Goal: Task Accomplishment & Management: Manage account settings

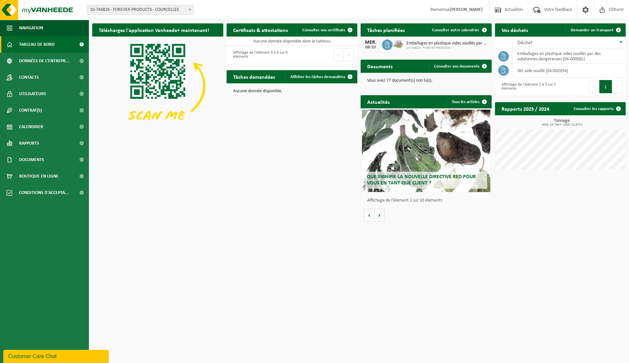
click at [396, 46] on img at bounding box center [398, 44] width 11 height 11
click at [386, 44] on icon at bounding box center [387, 44] width 4 height 7
click at [370, 46] on div "08-10" at bounding box center [370, 47] width 13 height 5
click at [462, 28] on span "Consulter votre calendrier" at bounding box center [455, 30] width 47 height 4
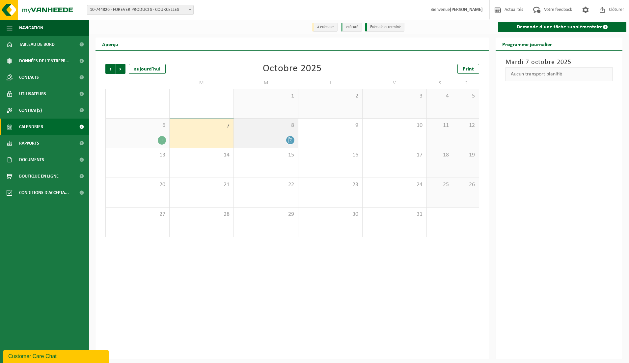
click at [290, 140] on icon at bounding box center [291, 140] width 6 height 6
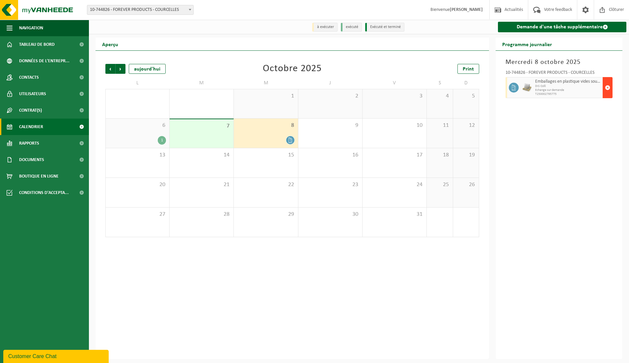
click at [608, 89] on span "button" at bounding box center [607, 87] width 5 height 13
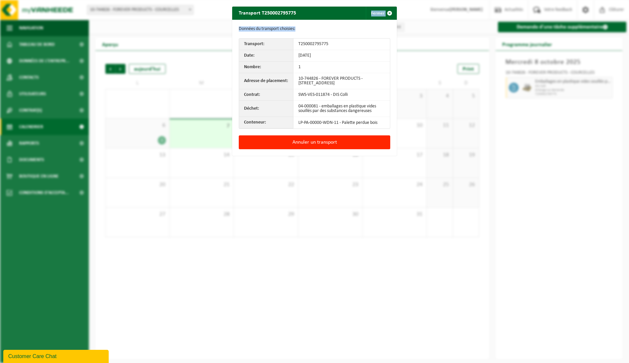
drag, startPoint x: 325, startPoint y: 14, endPoint x: 331, endPoint y: 33, distance: 19.8
click at [331, 33] on div "Transport T250002795775 Fermer Données du transport choisies: Transport: T25000…" at bounding box center [314, 81] width 165 height 149
drag, startPoint x: 331, startPoint y: 33, endPoint x: 320, endPoint y: 13, distance: 22.2
click at [320, 13] on div "Transport T250002795775 Fermer" at bounding box center [314, 13] width 165 height 13
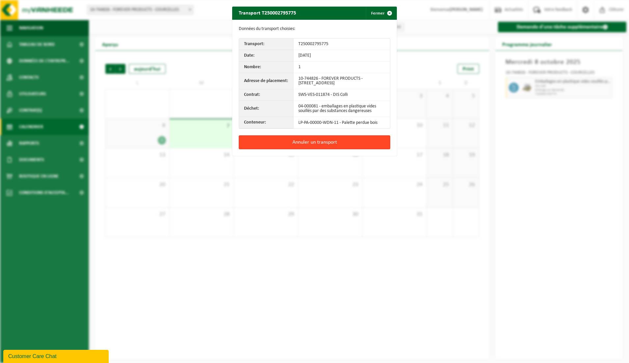
click at [320, 143] on button "Annuler un transport" at bounding box center [315, 142] width 152 height 14
